Goal: Book appointment/travel/reservation: Register for event/course

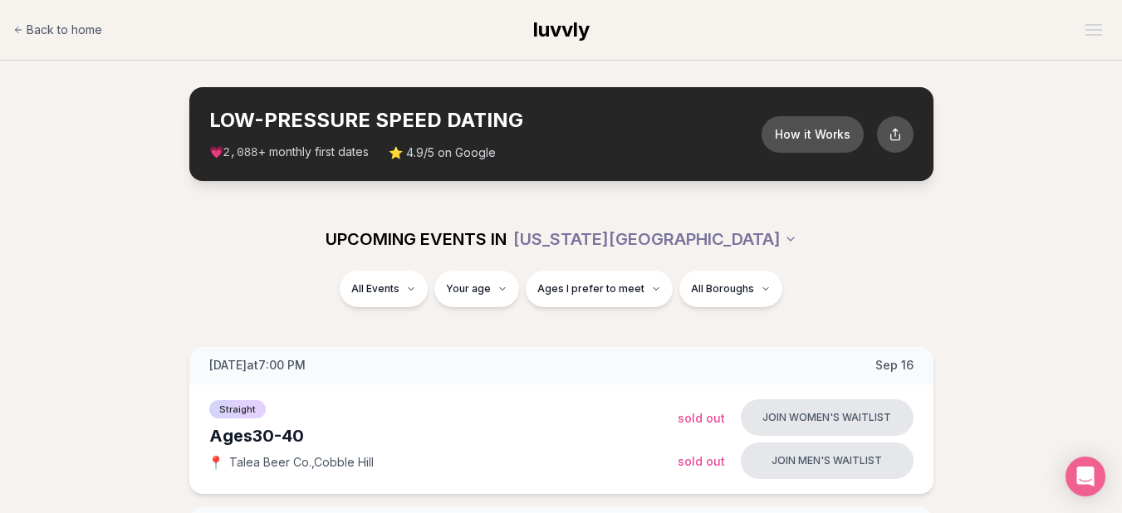
scroll to position [449, 0]
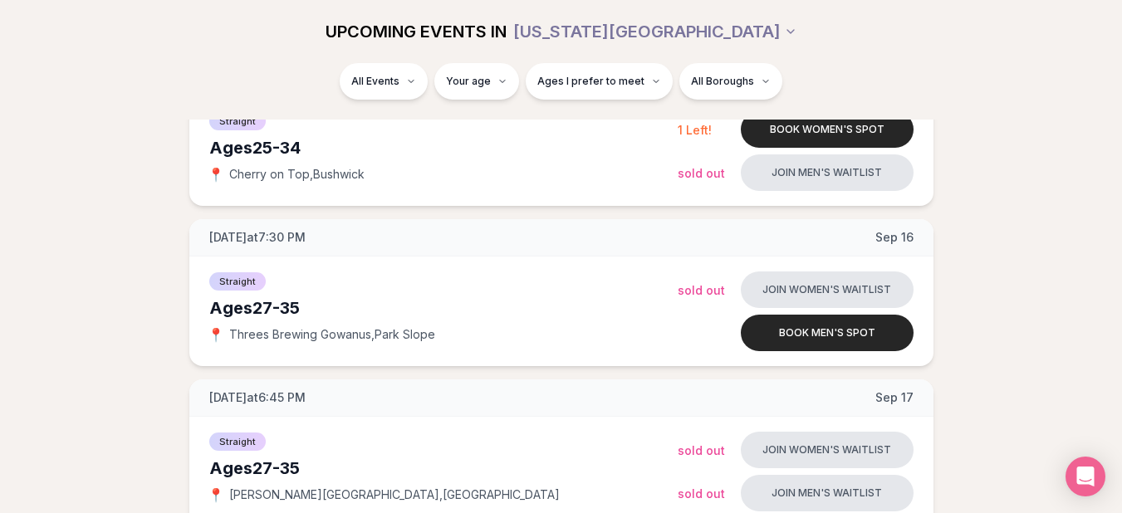
click at [1056, 119] on div "All Events Your age Ages I prefer to meet All Boroughs" at bounding box center [561, 91] width 1122 height 56
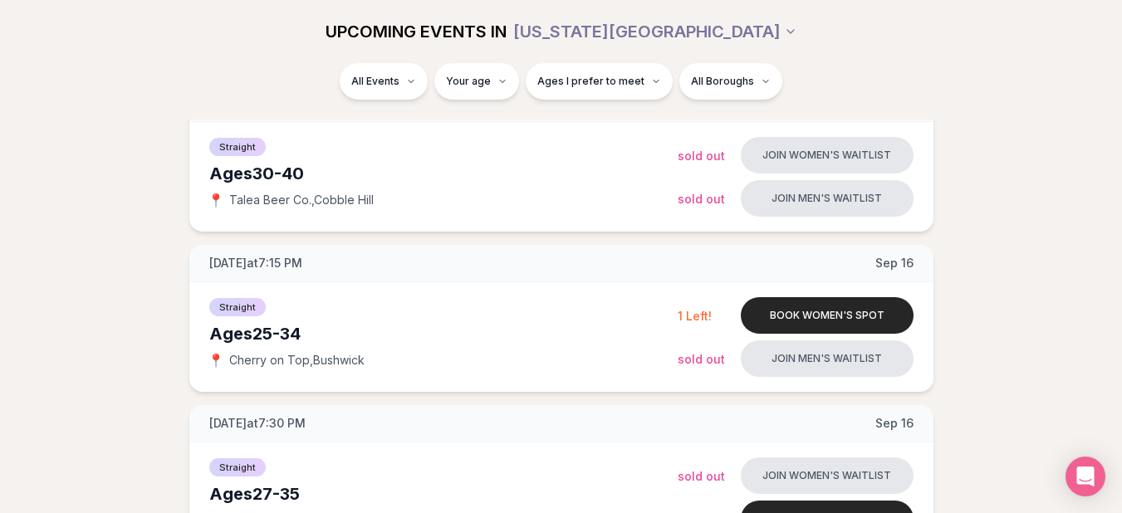
scroll to position [249, 0]
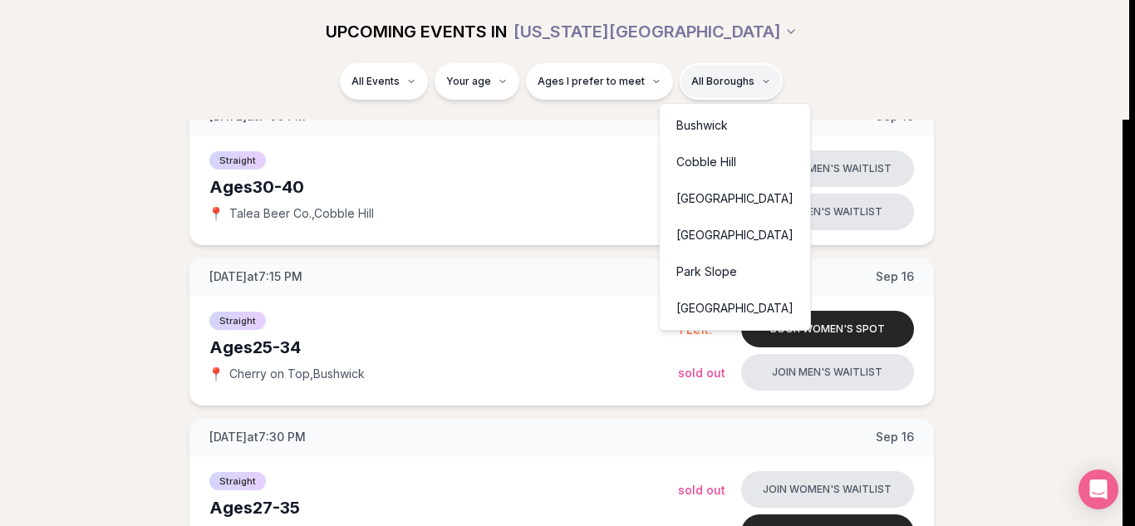
click at [678, 161] on div "Cobble Hill" at bounding box center [735, 162] width 144 height 37
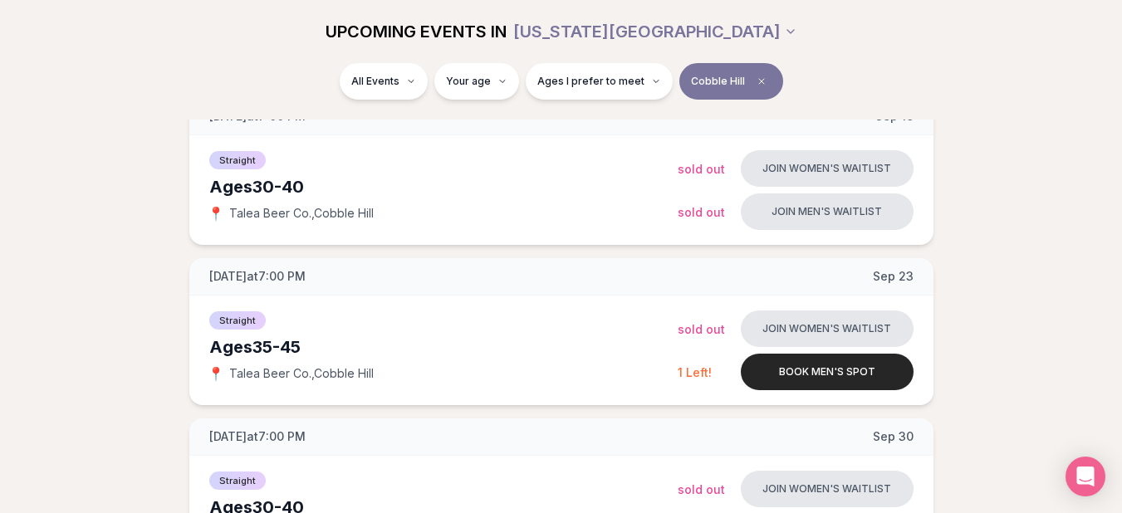
click at [808, 99] on div "All Events Your age Ages I prefer to meet Cobble Hill" at bounding box center [561, 84] width 930 height 43
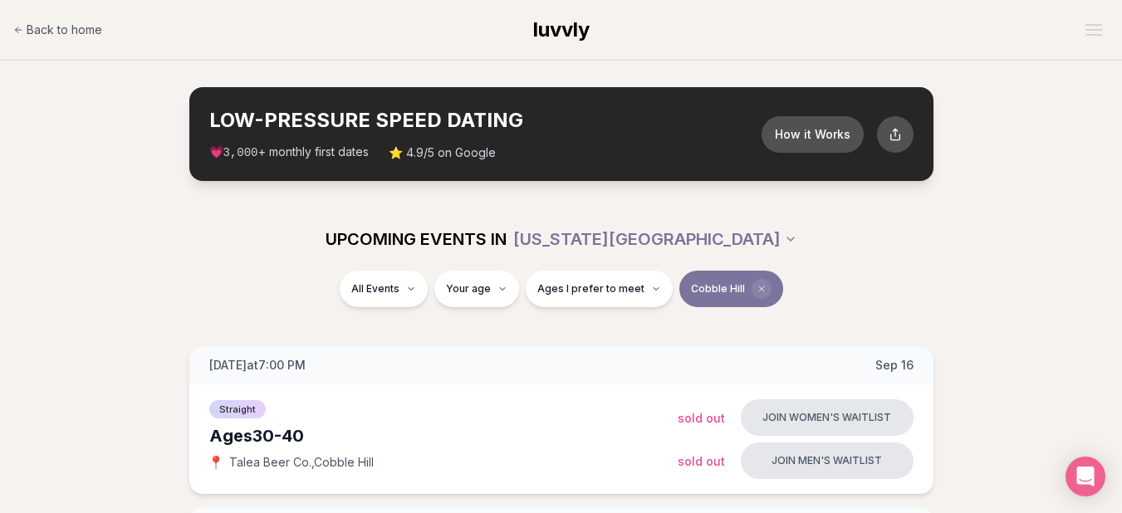
click at [759, 290] on icon "Clear borough filter" at bounding box center [761, 289] width 5 height 5
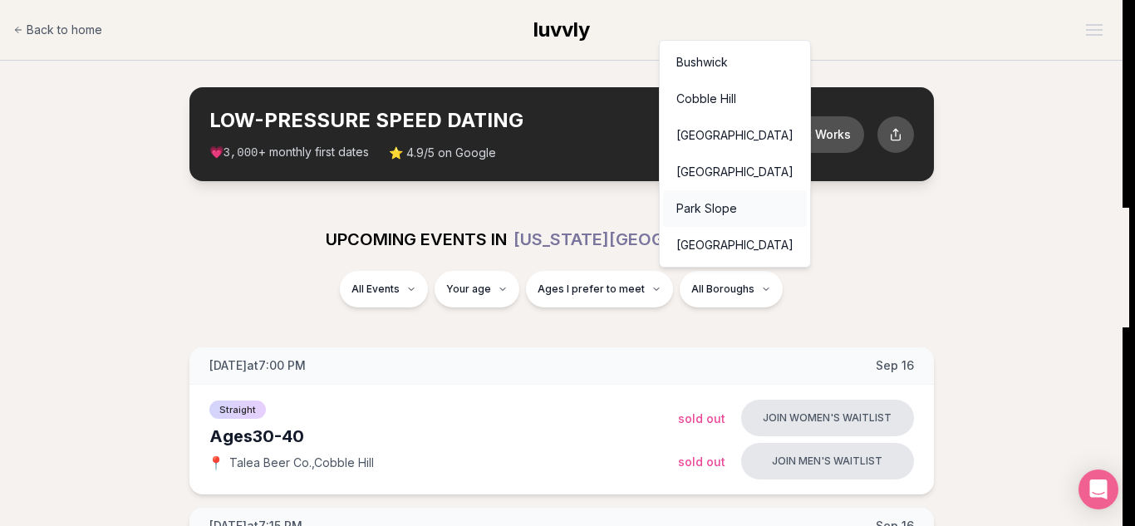
click at [718, 209] on div "Park Slope" at bounding box center [735, 208] width 144 height 37
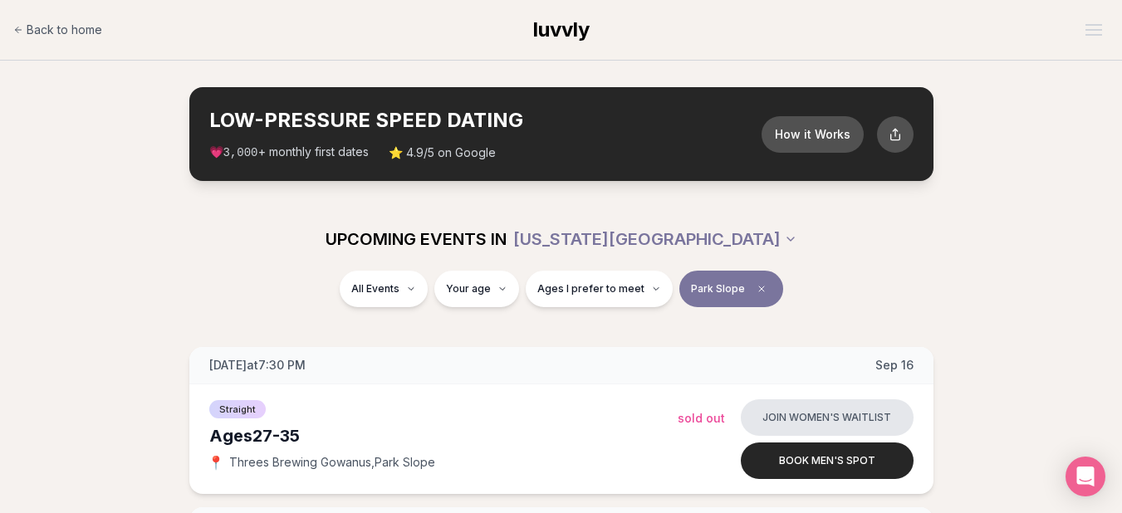
click at [763, 223] on div "UPCOMING EVENTS IN NEW YORK CITY" at bounding box center [561, 239] width 930 height 37
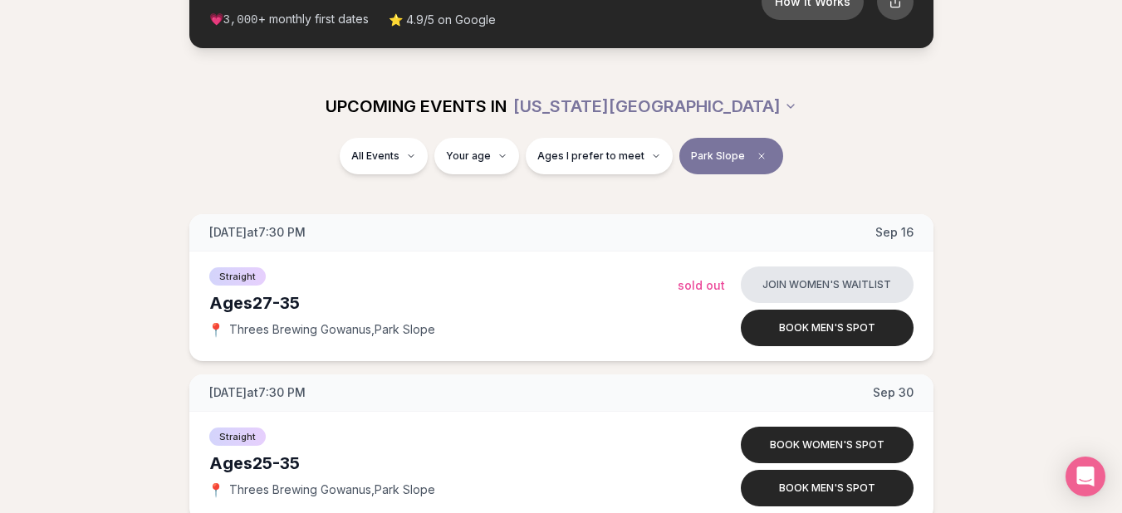
scroll to position [100, 0]
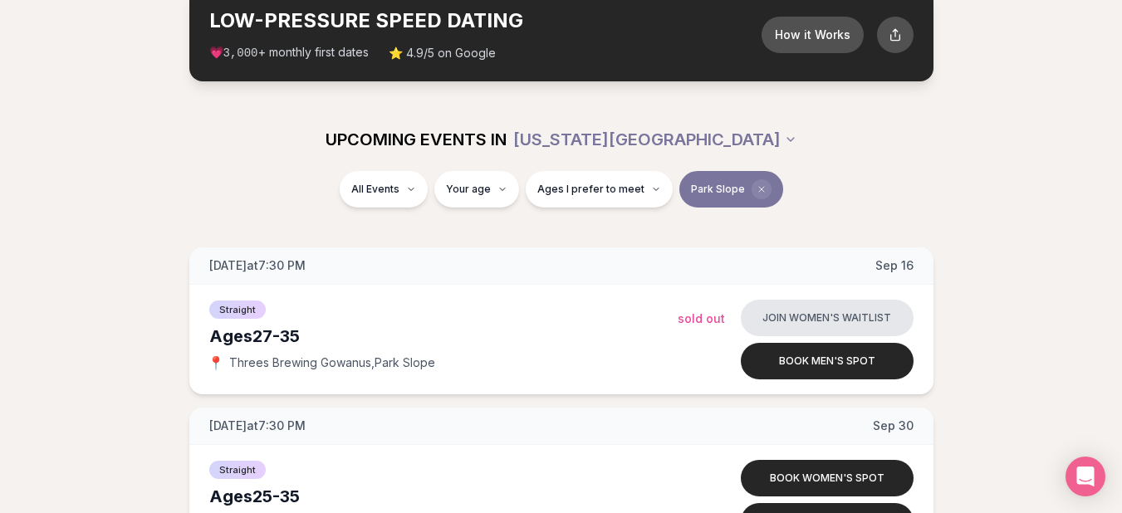
click at [759, 192] on icon "Clear borough filter" at bounding box center [761, 189] width 5 height 5
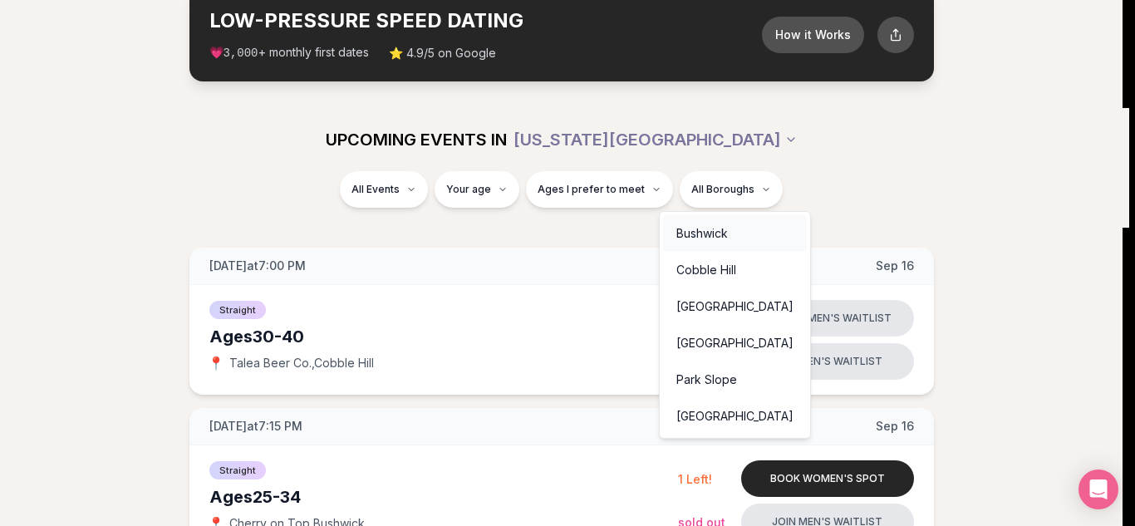
click at [714, 248] on div "Bushwick" at bounding box center [735, 233] width 144 height 37
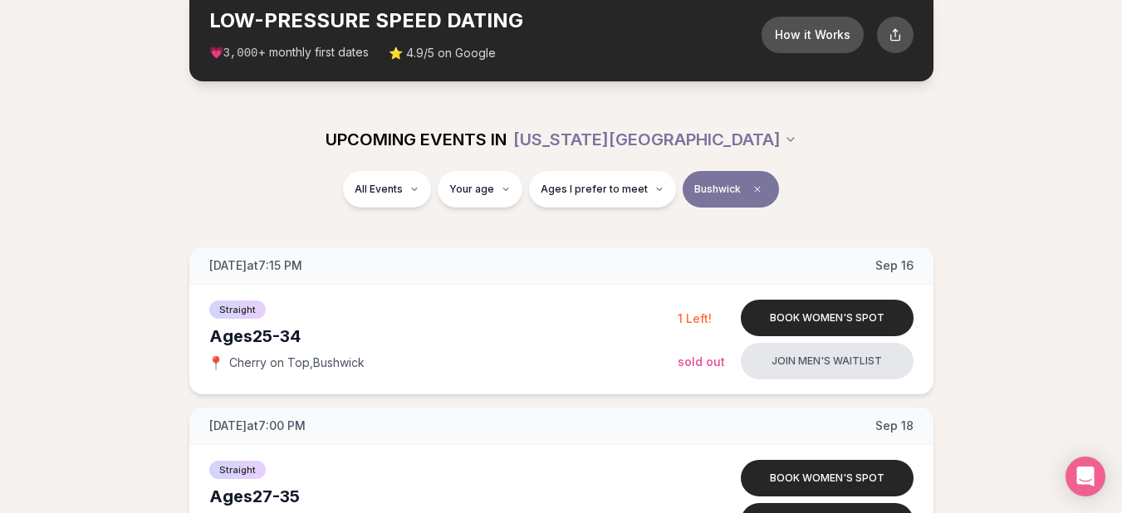
click at [816, 209] on div "All Events Your age Ages I prefer to meet Bushwick" at bounding box center [561, 192] width 930 height 43
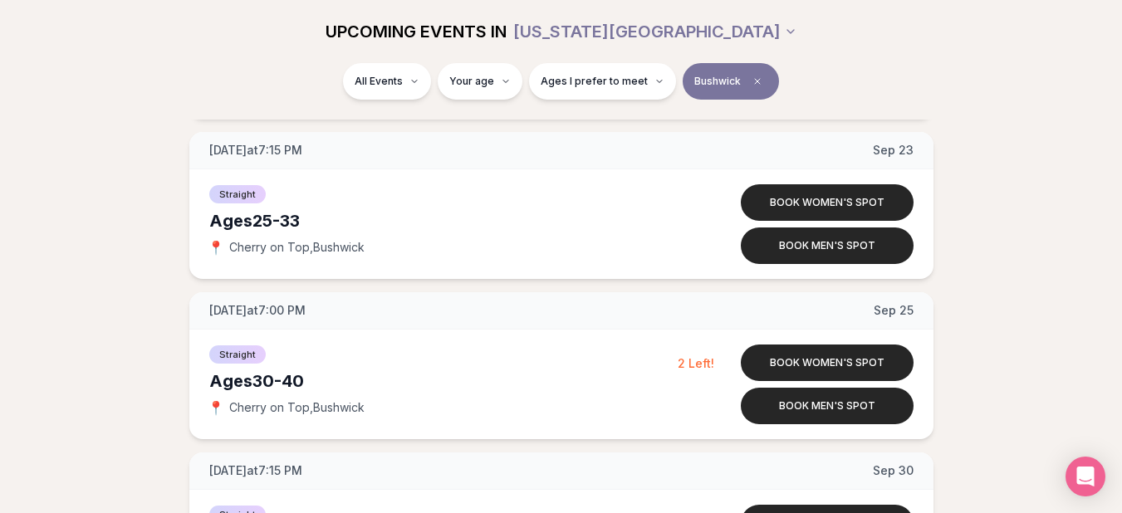
scroll to position [482, 0]
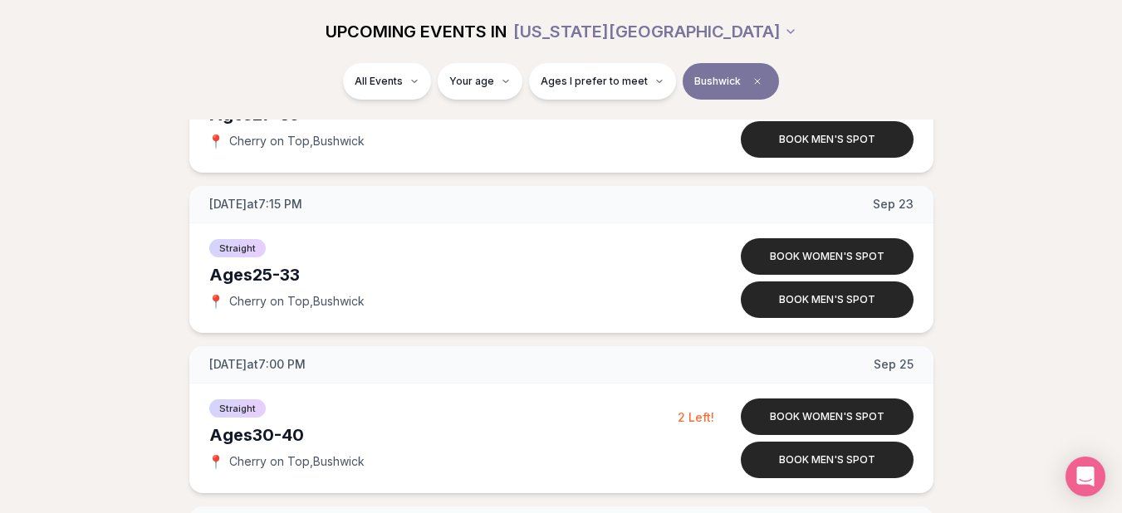
click at [864, 72] on div "All Events Your age Ages I prefer to meet Bushwick" at bounding box center [561, 84] width 930 height 43
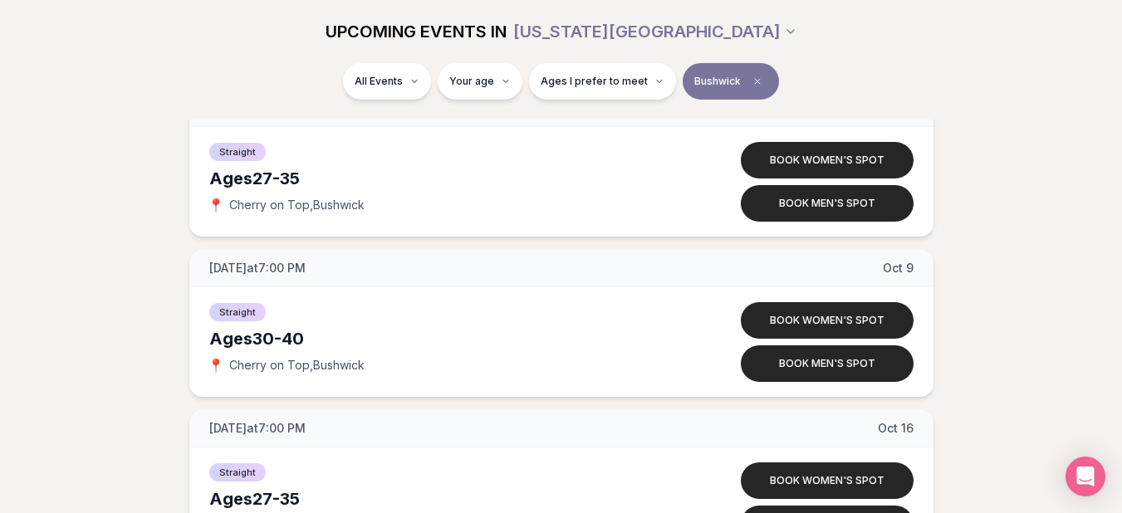
scroll to position [1080, 0]
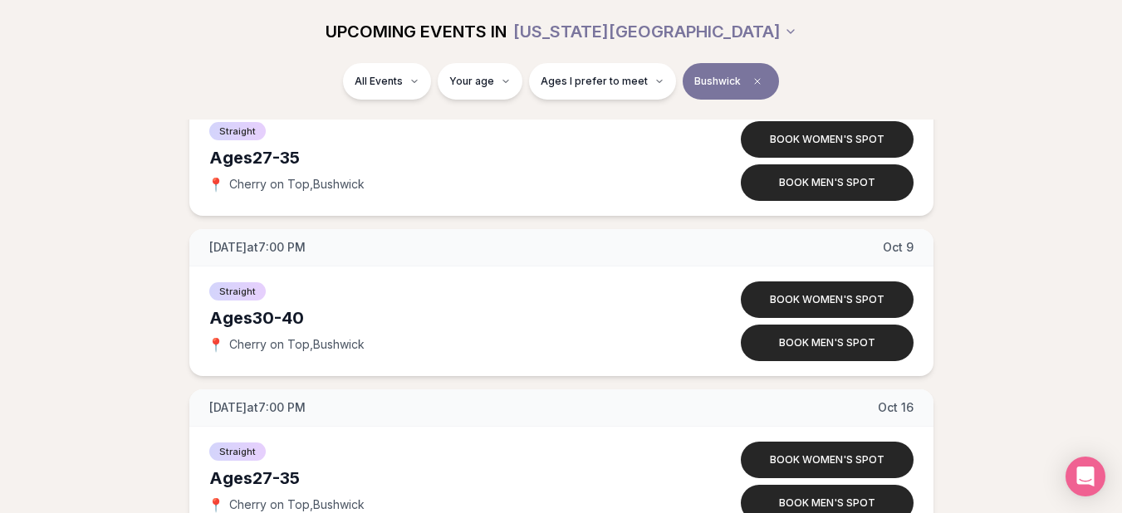
click at [803, 44] on div "UPCOMING EVENTS IN NEW YORK CITY" at bounding box center [561, 31] width 930 height 37
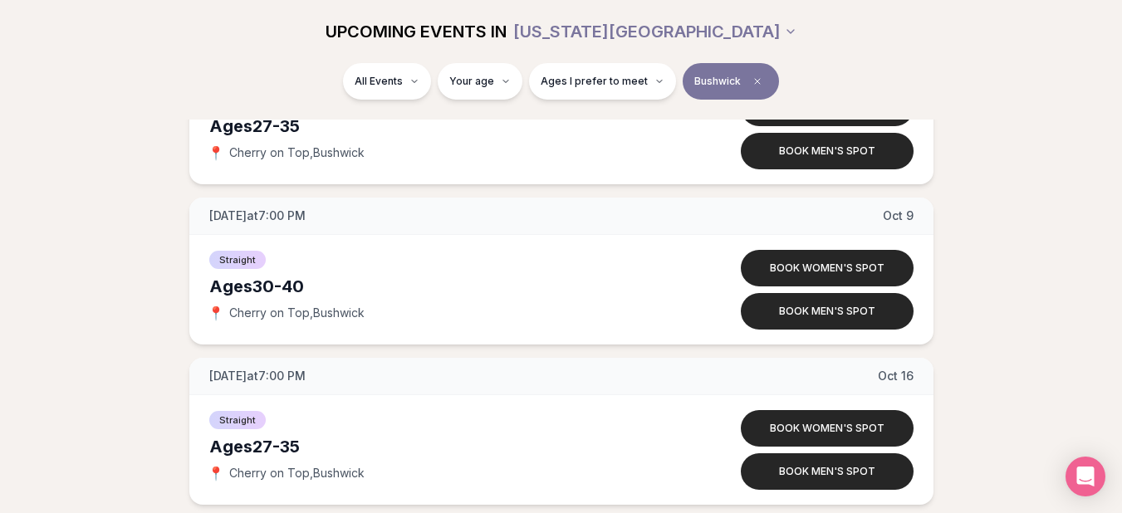
scroll to position [1113, 0]
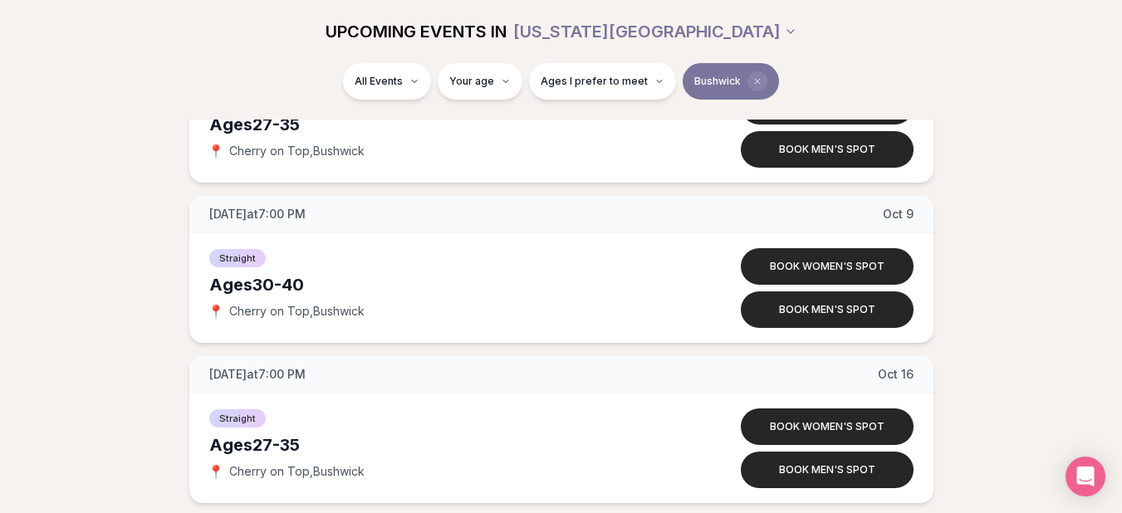
click at [753, 81] on icon "Clear borough filter" at bounding box center [758, 81] width 10 height 10
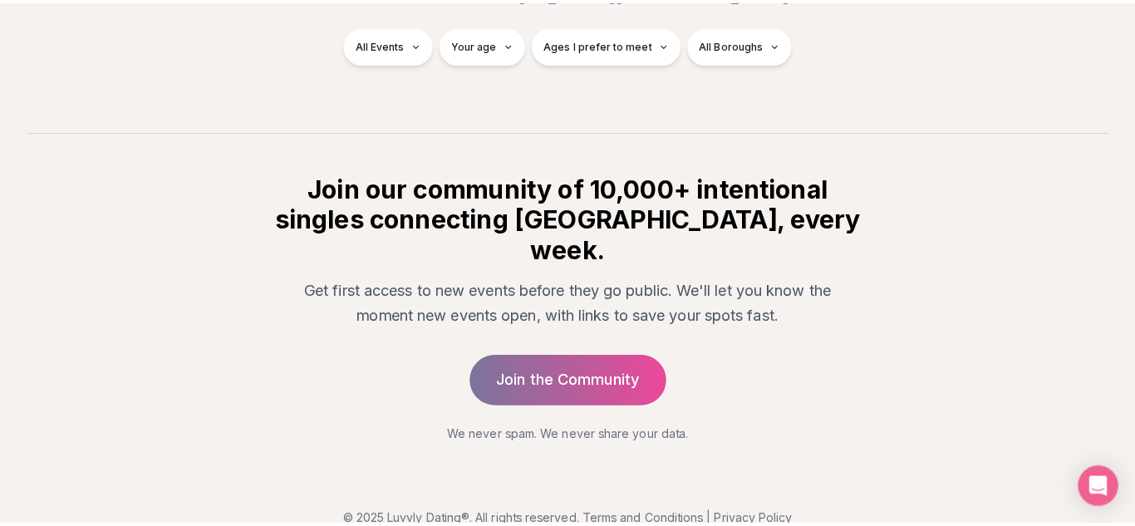
scroll to position [1113, 0]
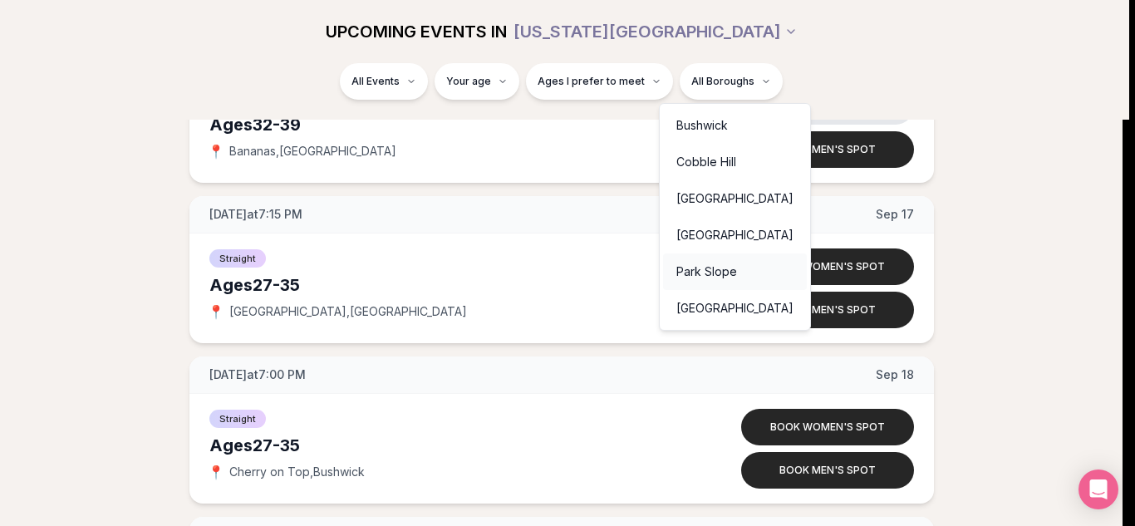
click at [709, 262] on div "Park Slope" at bounding box center [735, 271] width 144 height 37
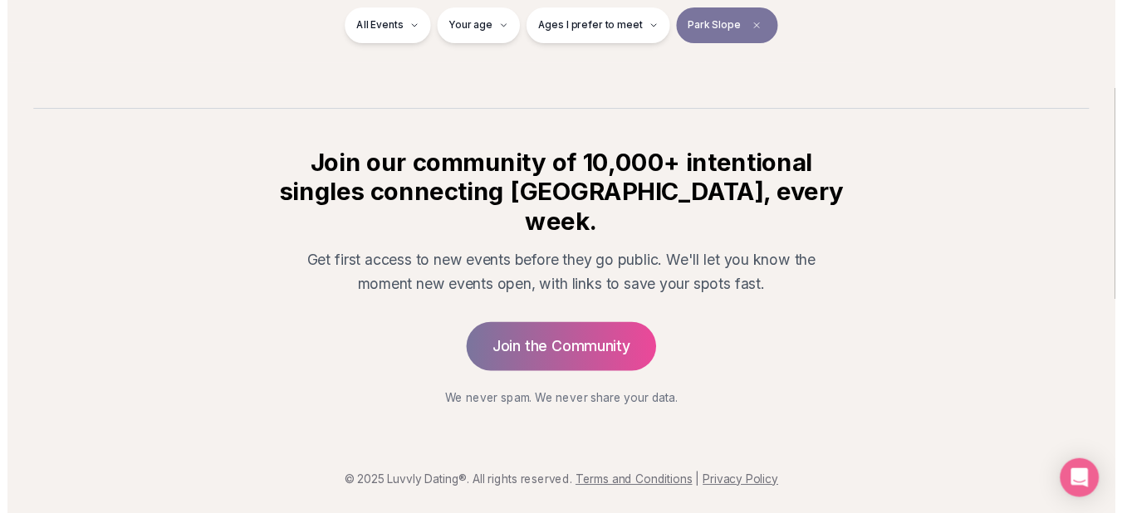
scroll to position [313, 0]
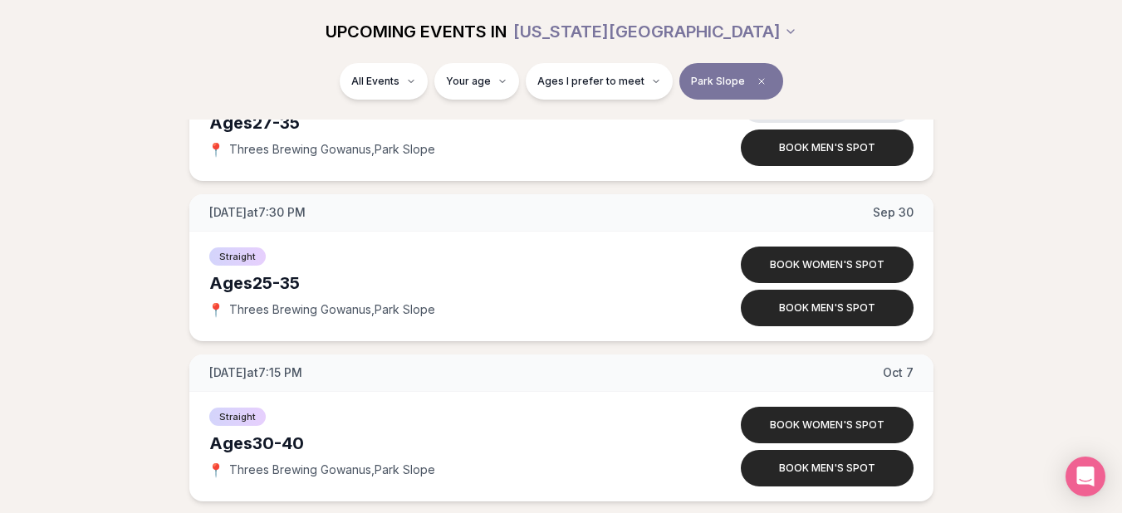
click at [643, 190] on div "Tuesday at 7:30 PM Sep 16 Ages 27-35 Straight 📍 Threes Brewing Gowanus , Park S…" at bounding box center [561, 348] width 1069 height 628
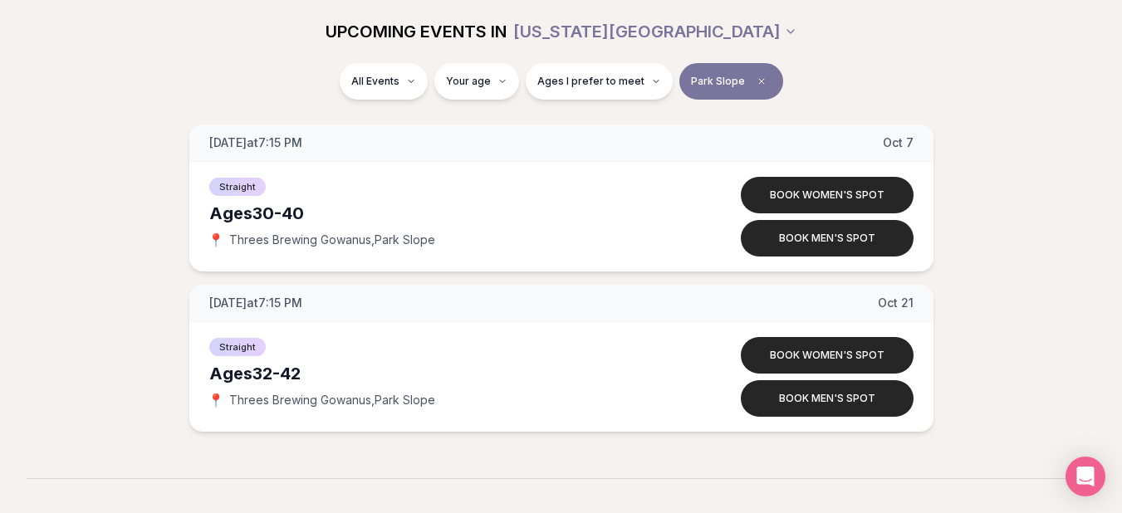
scroll to position [546, 0]
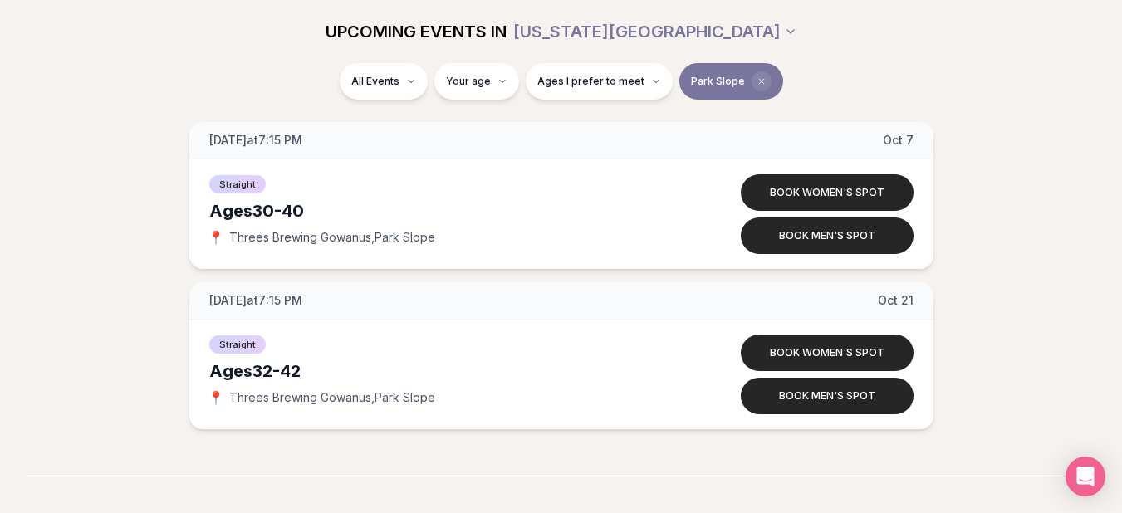
click at [758, 81] on icon "Clear borough filter" at bounding box center [762, 81] width 10 height 10
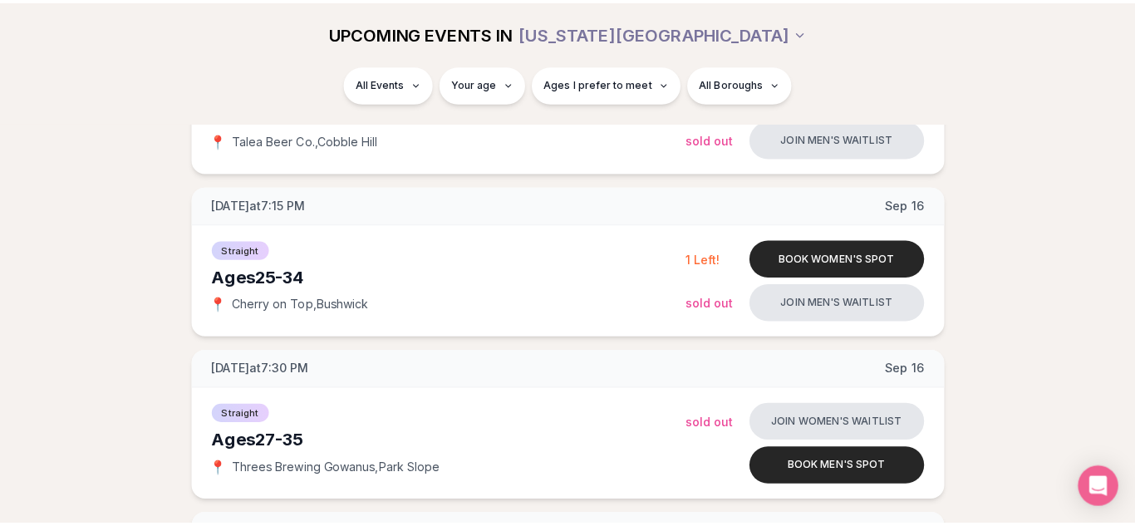
scroll to position [546, 0]
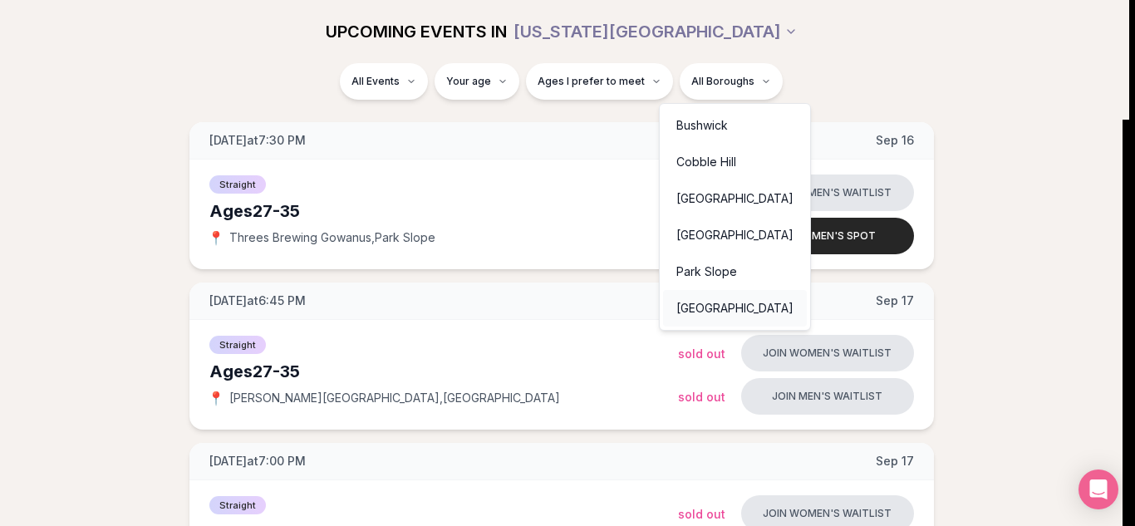
click at [694, 302] on div "Williamsburg" at bounding box center [735, 308] width 144 height 37
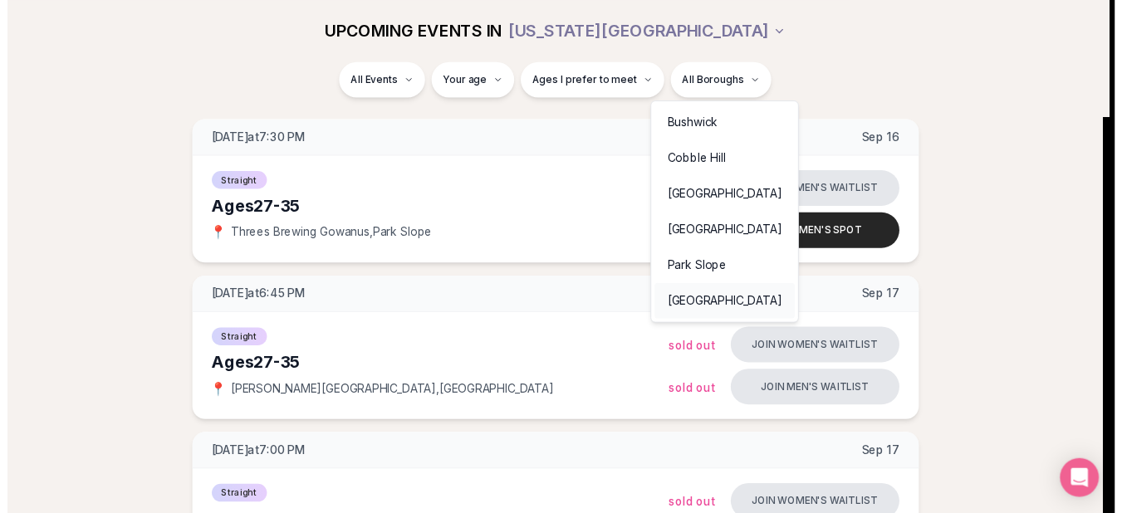
scroll to position [313, 0]
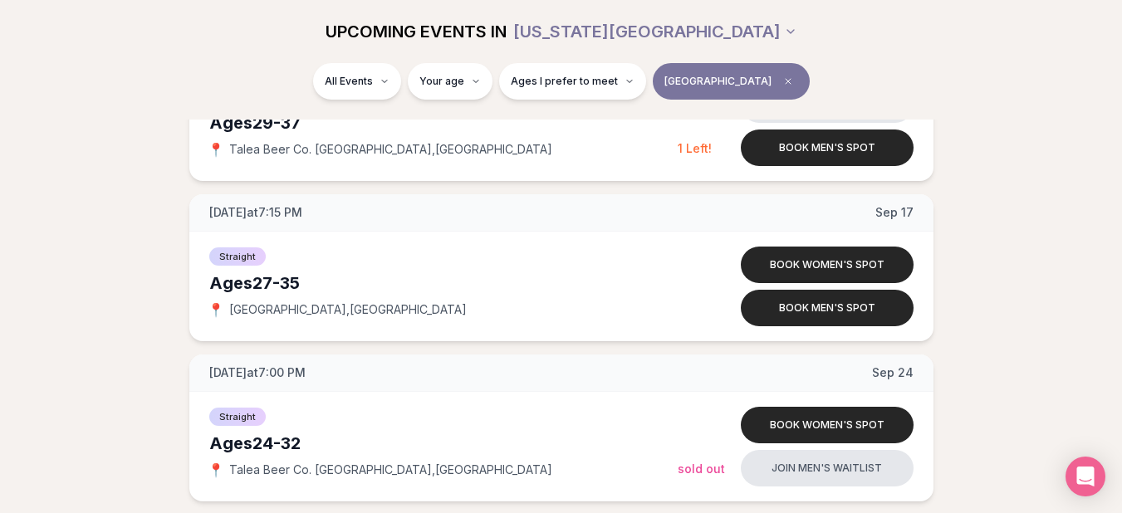
click at [808, 106] on div "All Events Your age Ages I prefer to meet Williamsburg" at bounding box center [561, 84] width 930 height 43
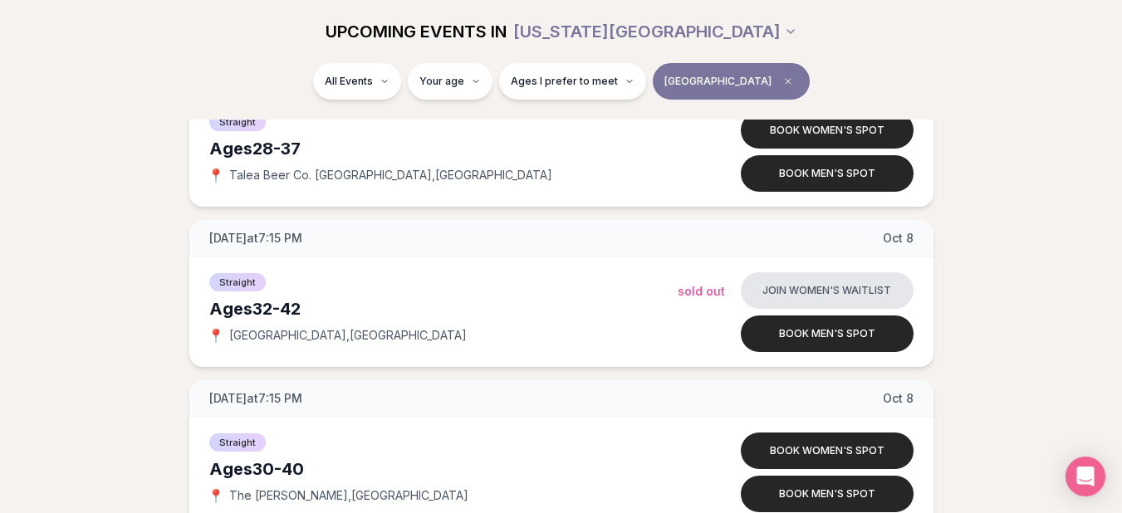
scroll to position [1443, 0]
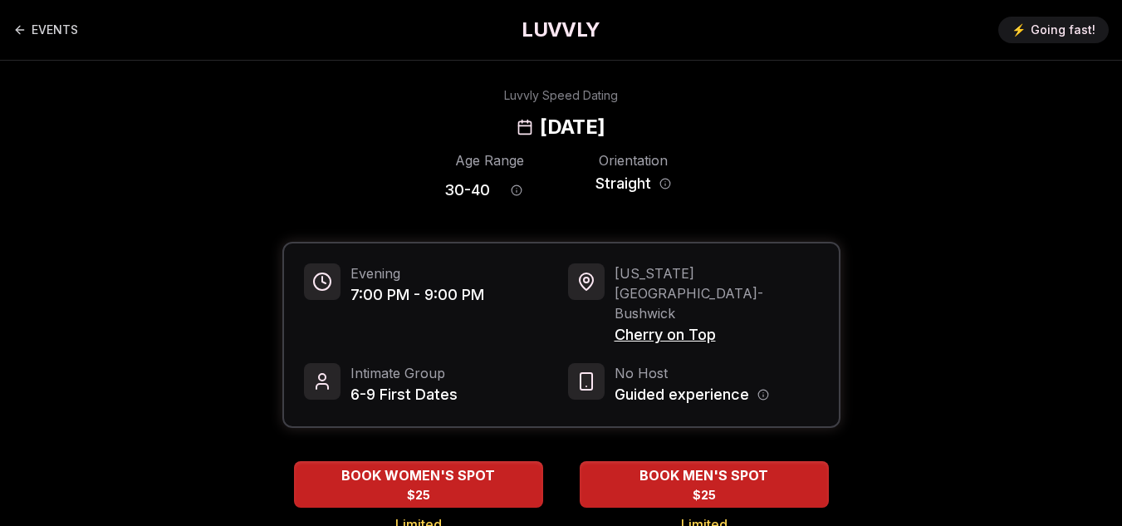
click at [100, 101] on div "Luvvly Speed Dating Thursday, October 9th" at bounding box center [561, 113] width 1096 height 53
